Goal: Task Accomplishment & Management: Use online tool/utility

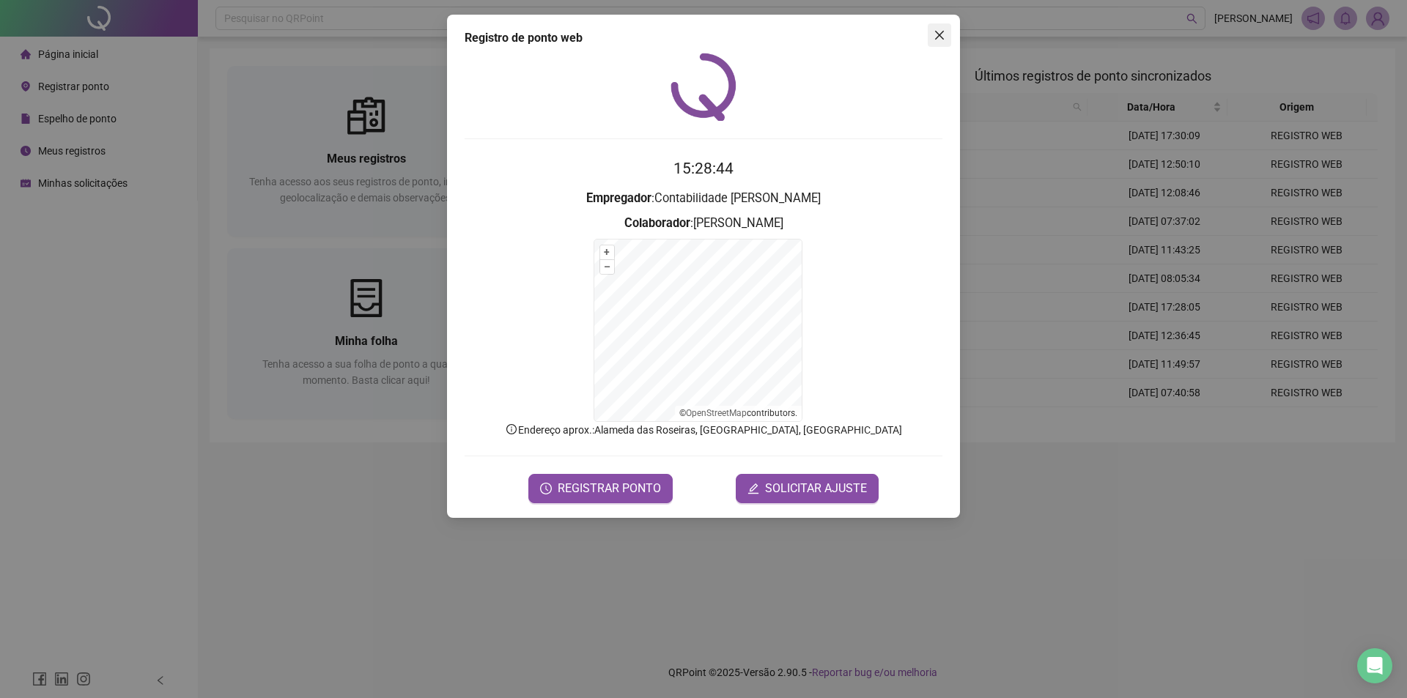
click at [947, 37] on span "Close" at bounding box center [939, 35] width 23 height 12
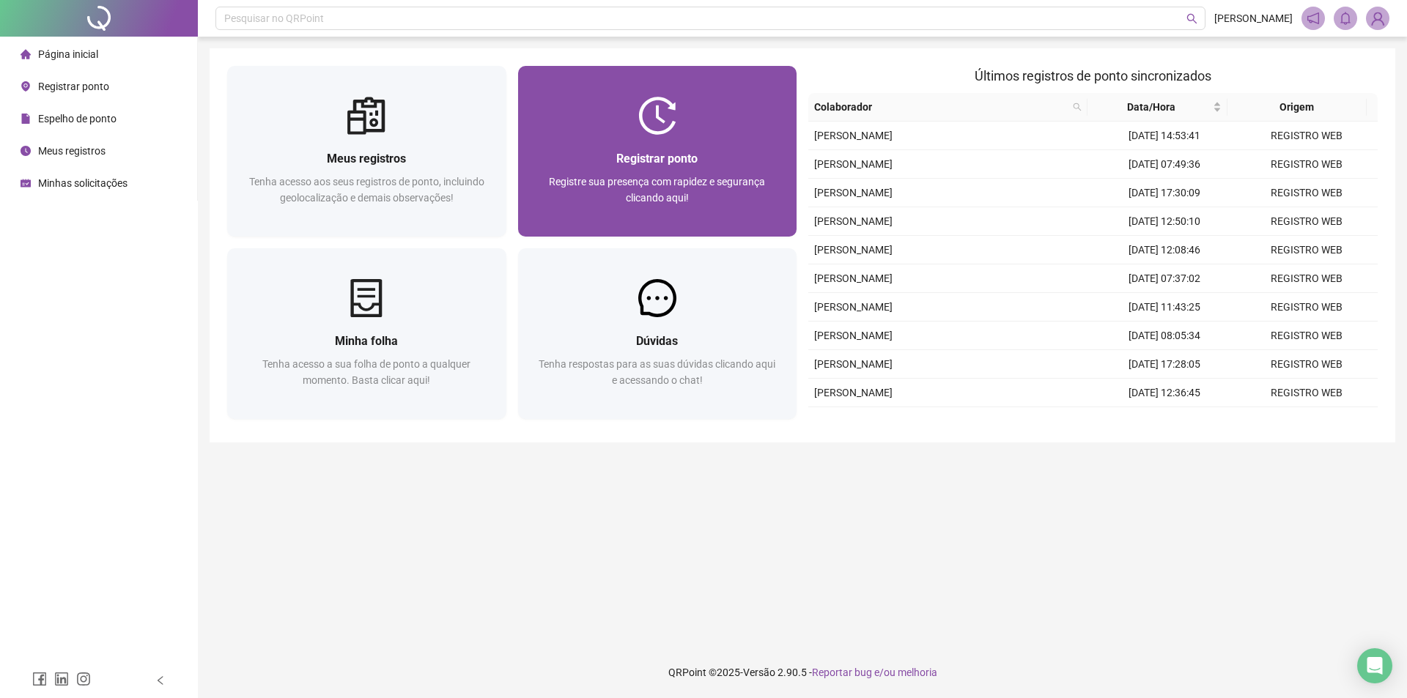
click at [653, 162] on span "Registrar ponto" at bounding box center [656, 159] width 81 height 14
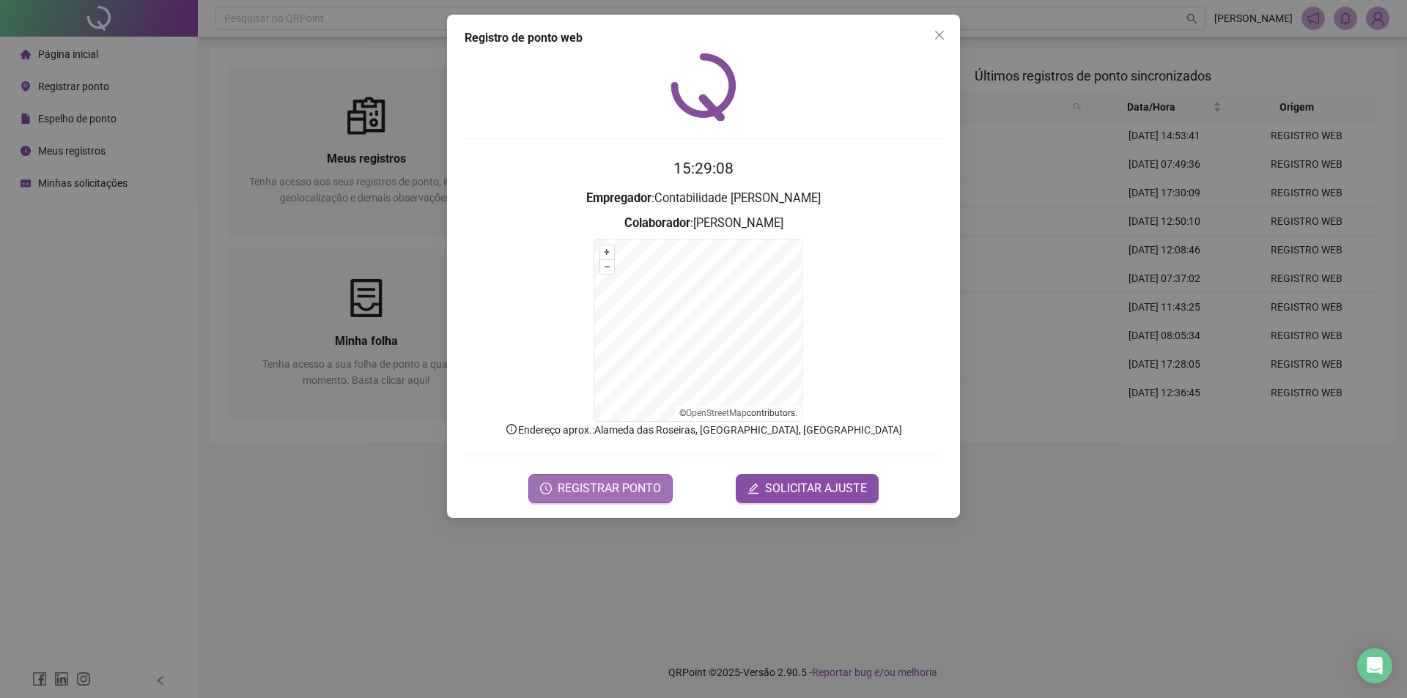
click at [608, 495] on span "REGISTRAR PONTO" at bounding box center [609, 489] width 103 height 18
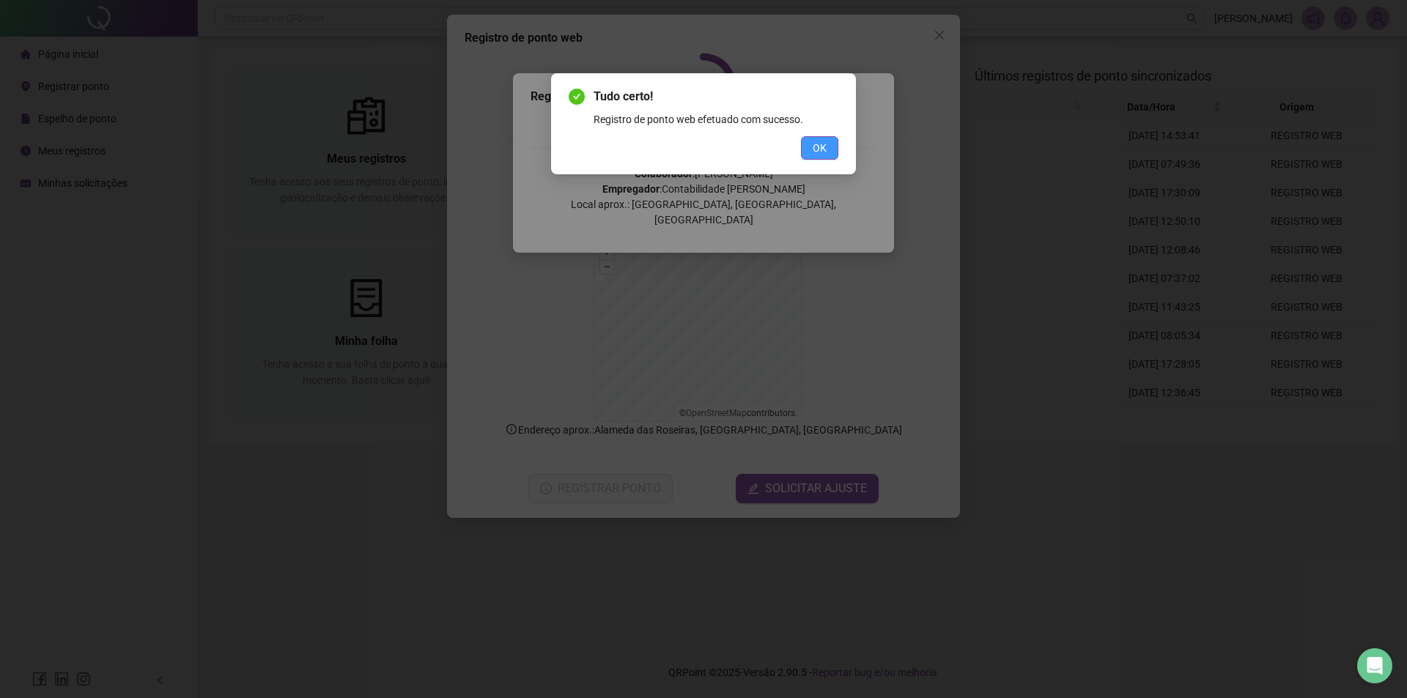
click at [818, 147] on span "OK" at bounding box center [820, 148] width 14 height 16
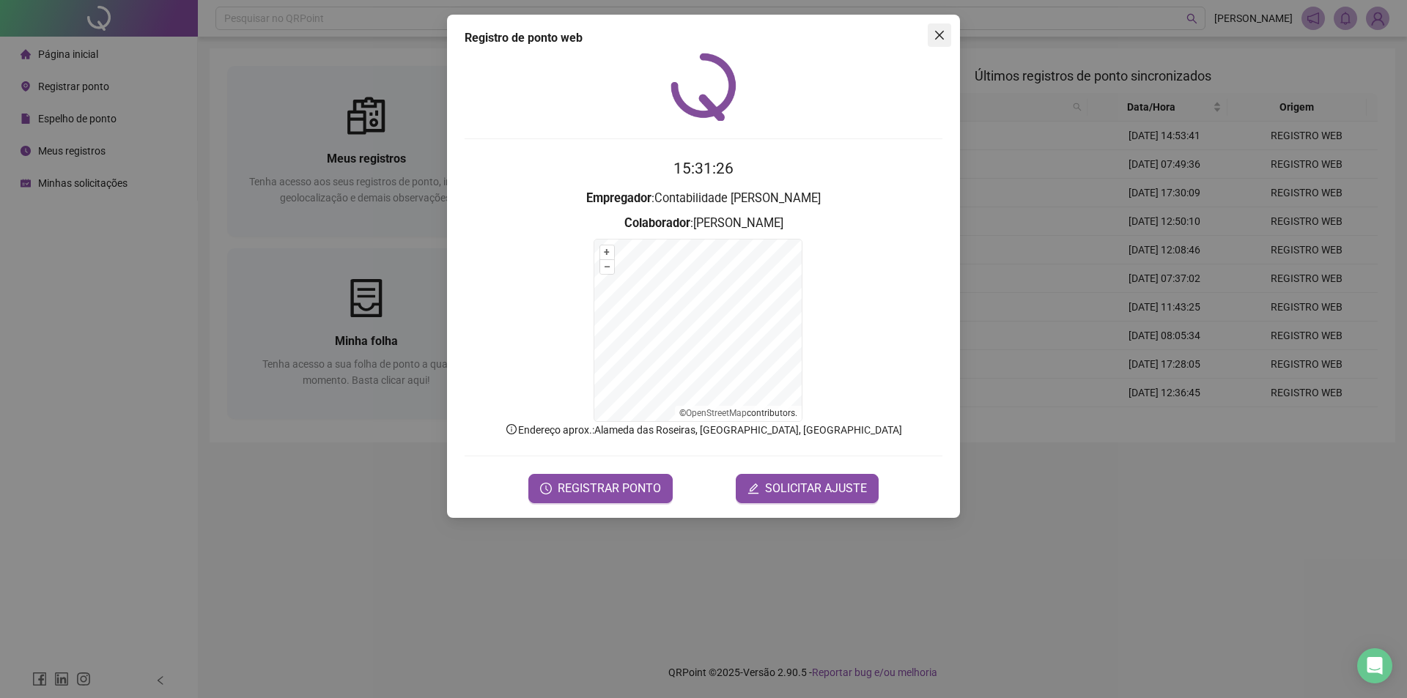
click at [946, 39] on span "Close" at bounding box center [939, 35] width 23 height 12
